Goal: Navigation & Orientation: Understand site structure

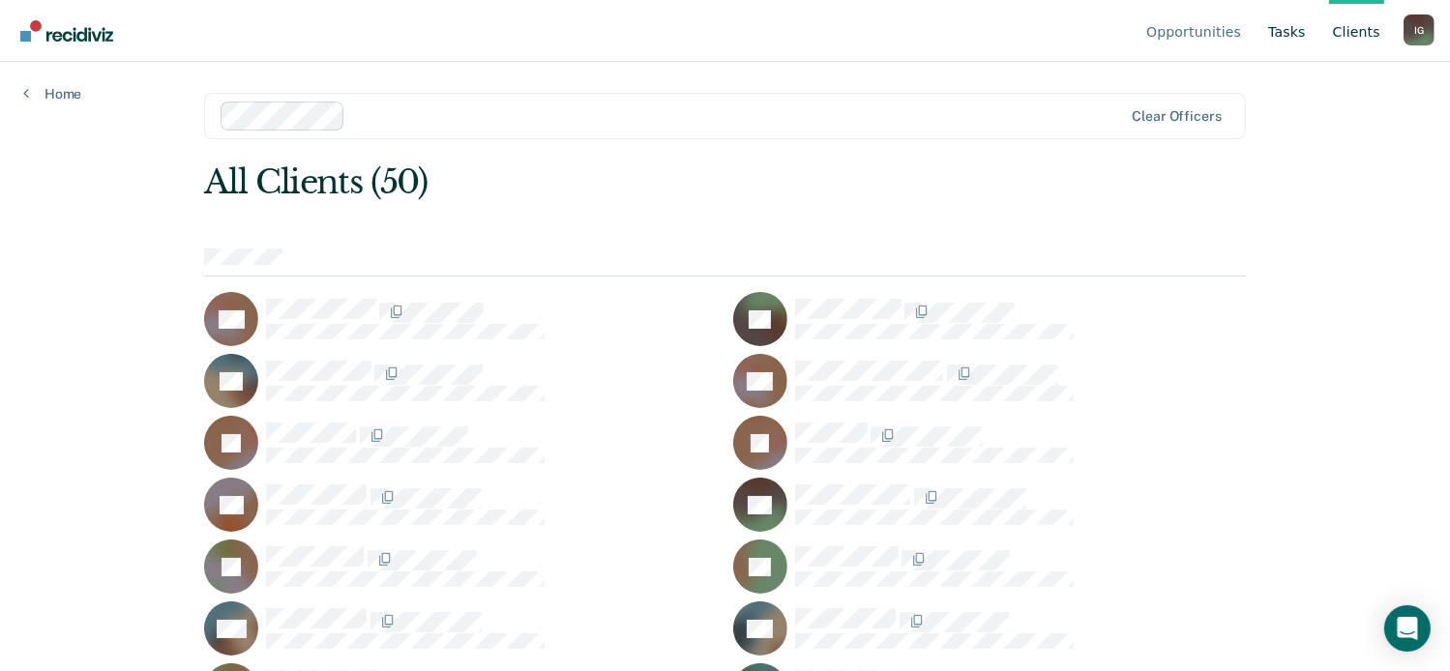
click at [1284, 33] on link "Tasks" at bounding box center [1286, 31] width 45 height 62
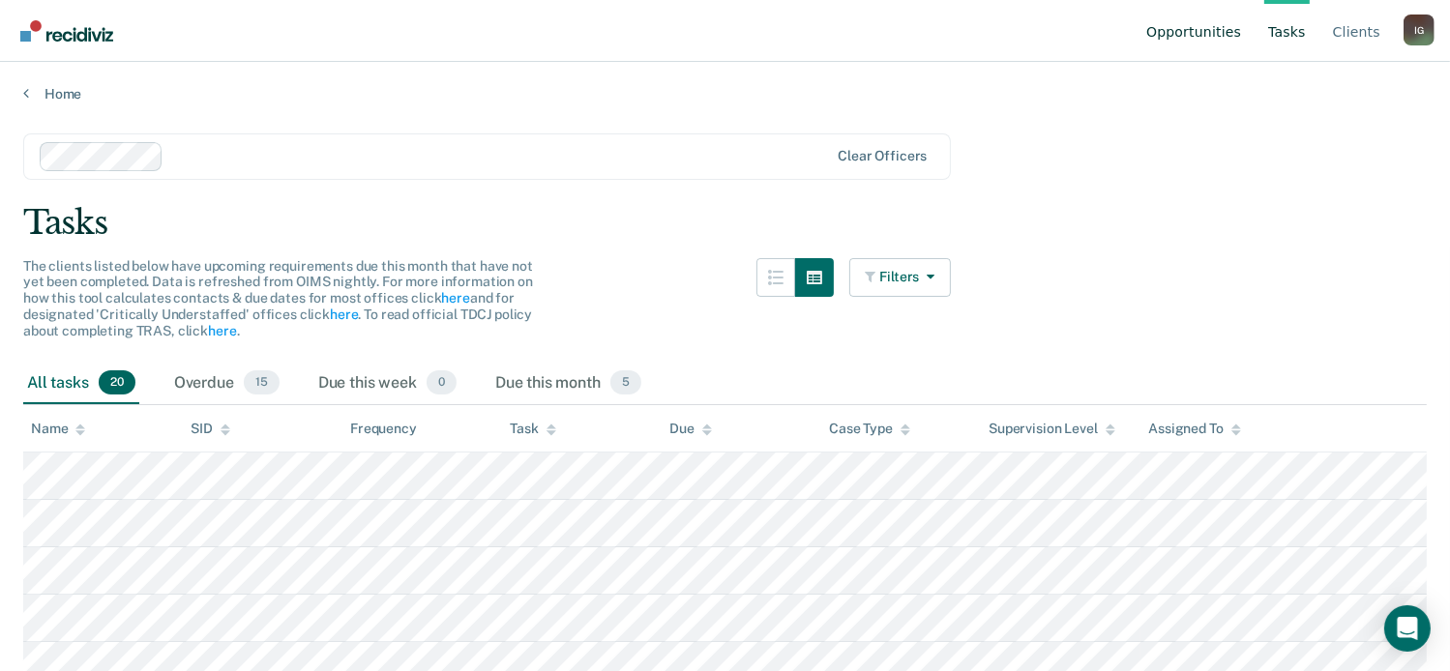
click at [1215, 30] on link "Opportunities" at bounding box center [1193, 31] width 103 height 62
